Goal: Transaction & Acquisition: Subscribe to service/newsletter

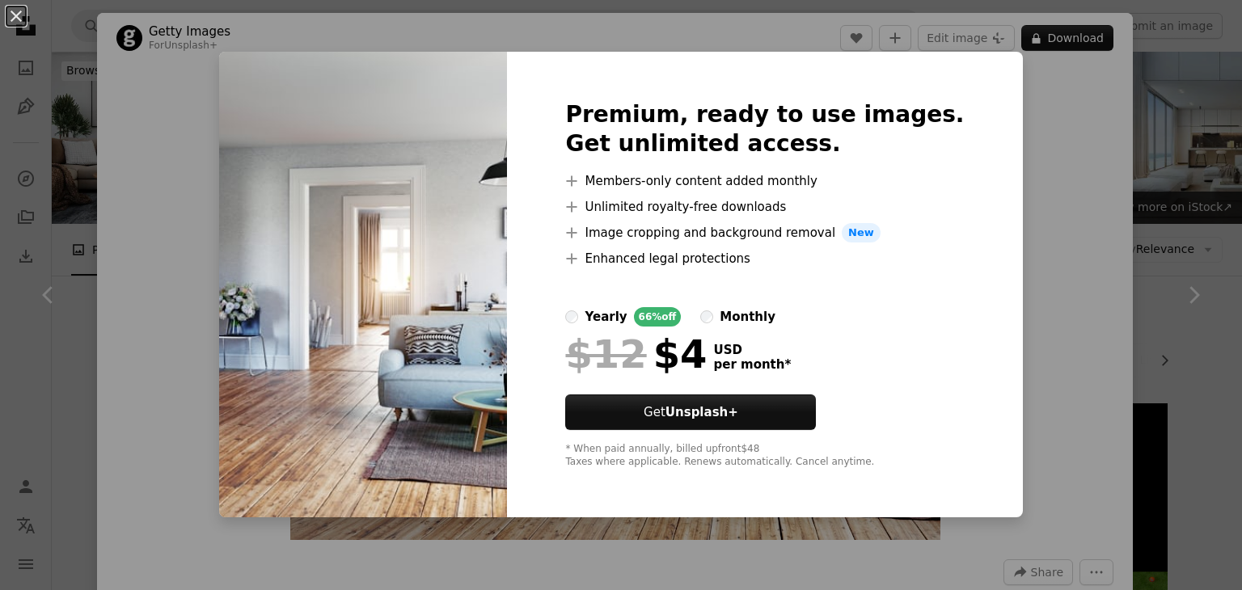
scroll to position [323, 0]
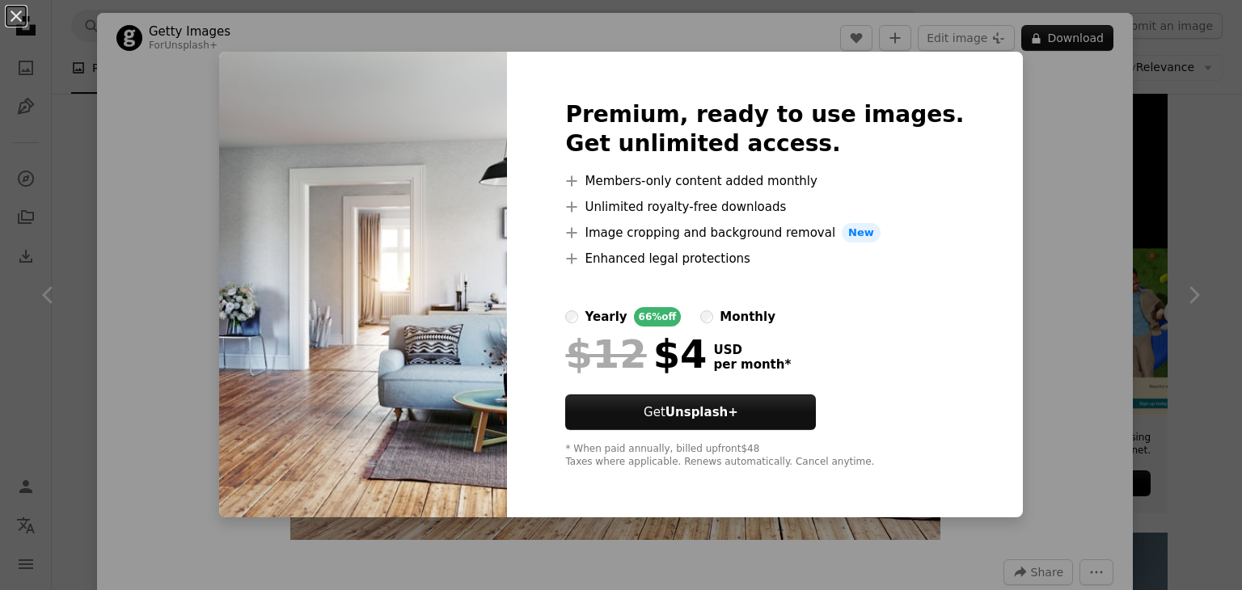
click at [1006, 114] on div "An X shape Premium, ready to use images. Get unlimited access. A plus sign Memb…" at bounding box center [621, 295] width 1242 height 590
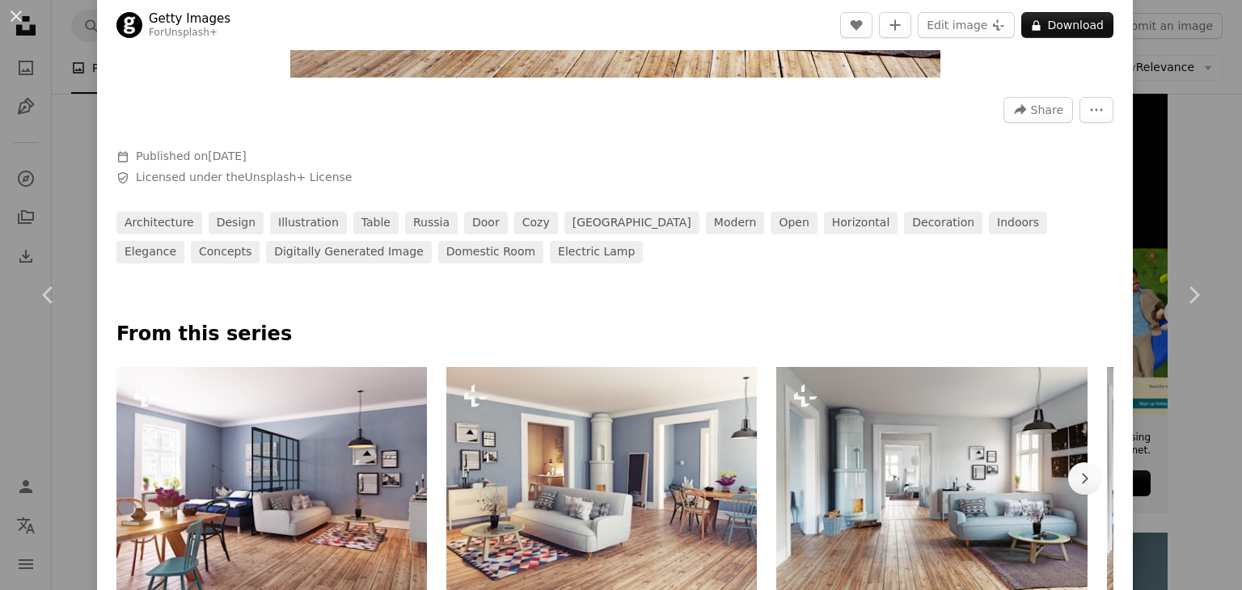
scroll to position [566, 0]
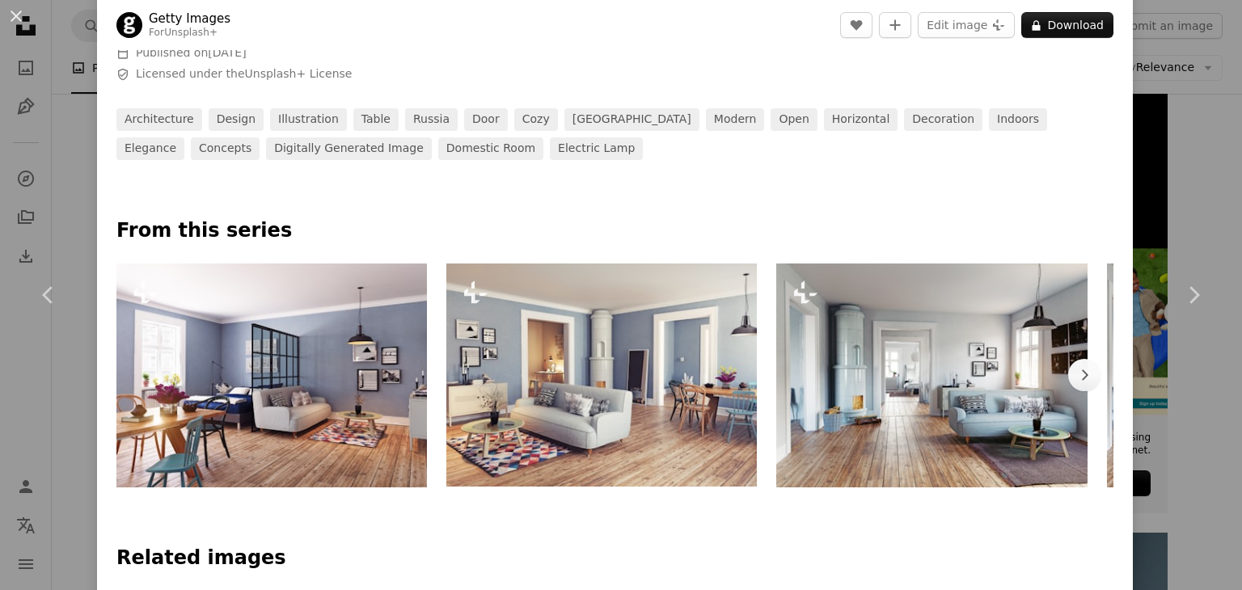
click at [679, 412] on img at bounding box center [601, 376] width 310 height 224
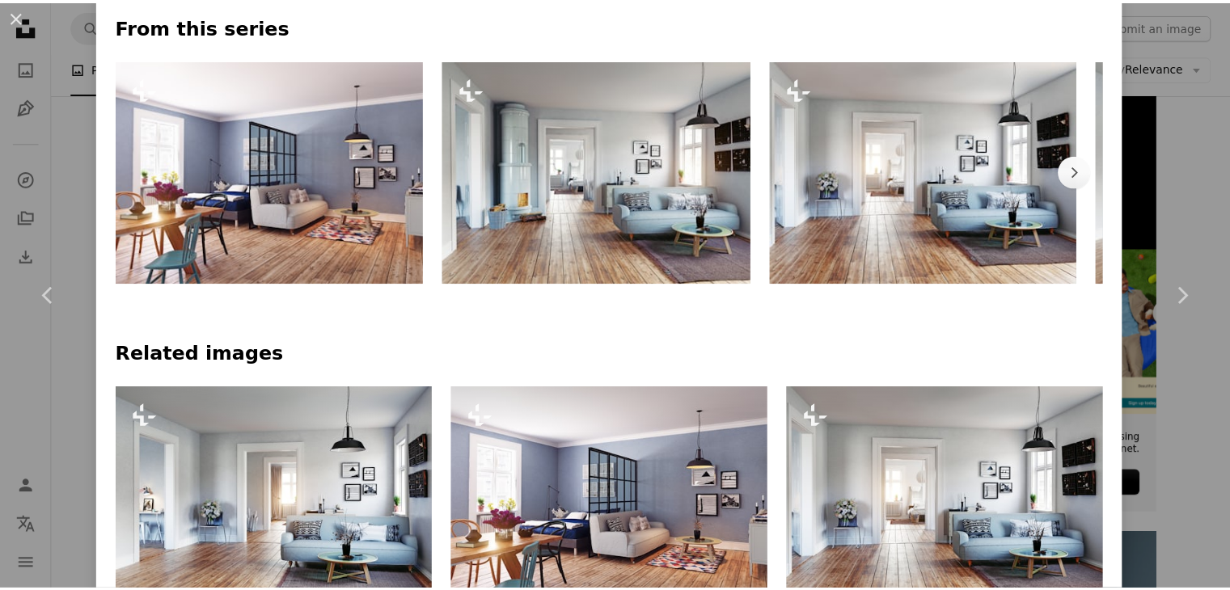
scroll to position [889, 0]
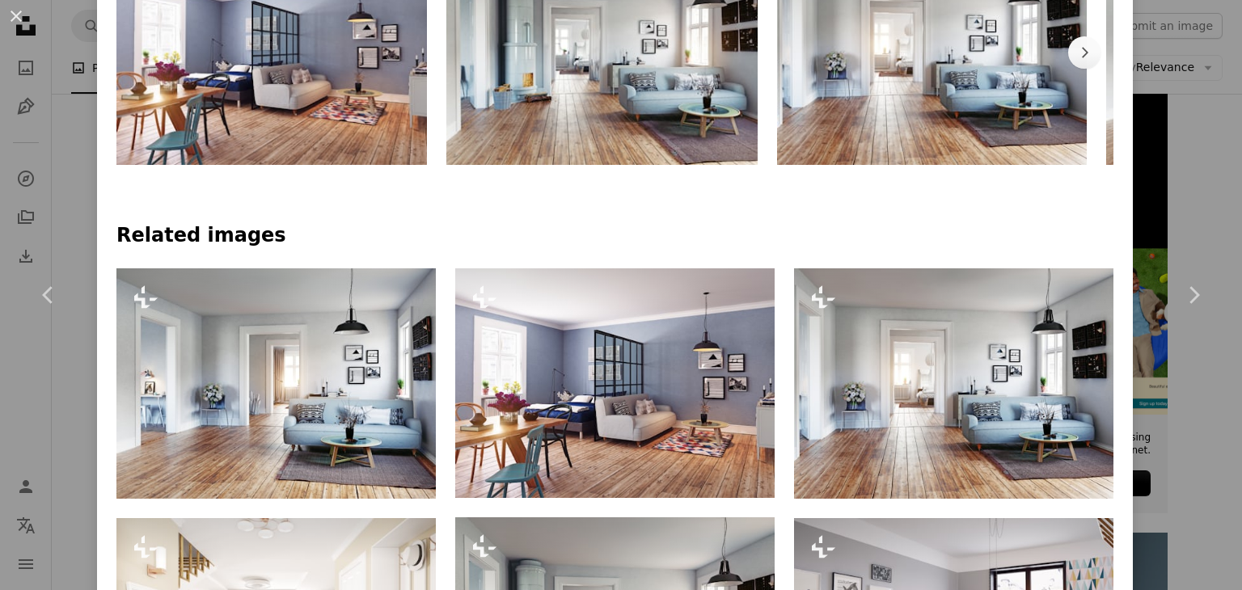
click at [1177, 454] on div "An X shape Chevron left Chevron right Getty Images For Unsplash+ A heart A plus…" at bounding box center [621, 295] width 1242 height 590
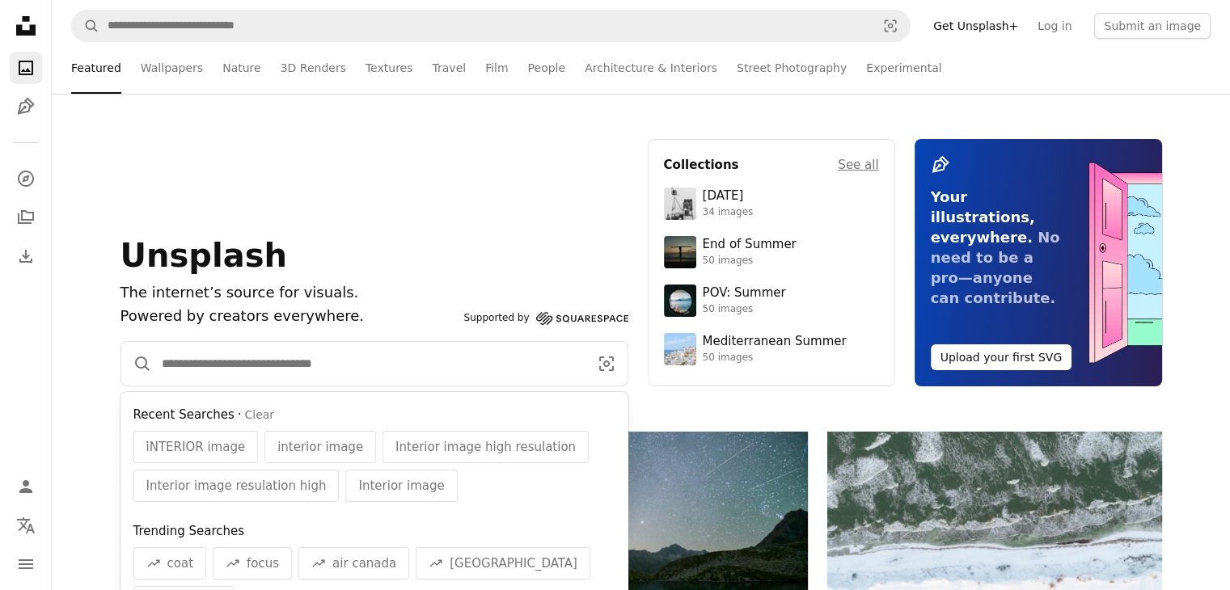
click at [370, 362] on input "Find visuals sitewide" at bounding box center [368, 364] width 433 height 44
